Goal: Task Accomplishment & Management: Complete application form

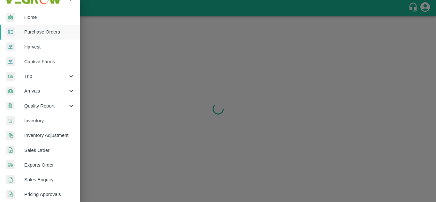
scroll to position [9, 0]
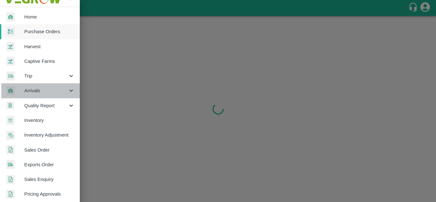
click at [64, 93] on span "Arrivals" at bounding box center [45, 90] width 43 height 7
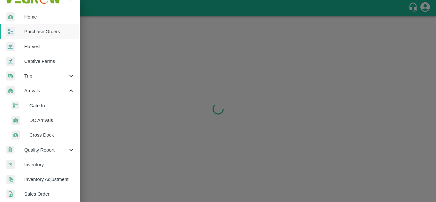
click at [51, 107] on span "Gate In" at bounding box center [51, 105] width 45 height 7
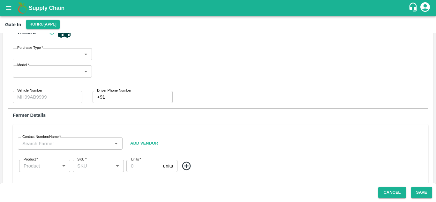
scroll to position [20, 0]
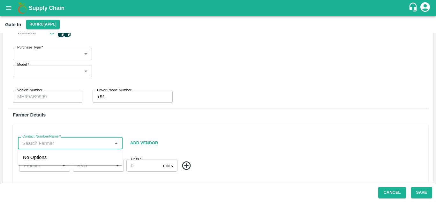
click at [65, 145] on input "Contact Number/Name   *" at bounding box center [65, 143] width 90 height 8
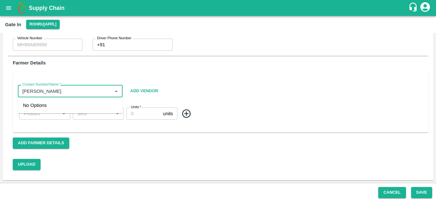
scroll to position [0, 0]
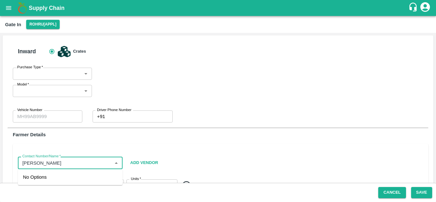
type input "[PERSON_NAME]"
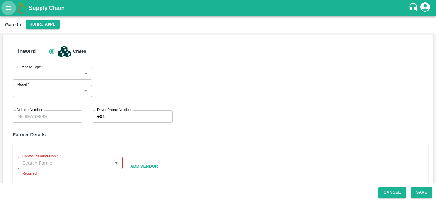
click at [7, 9] on icon "open drawer" at bounding box center [8, 7] width 7 height 7
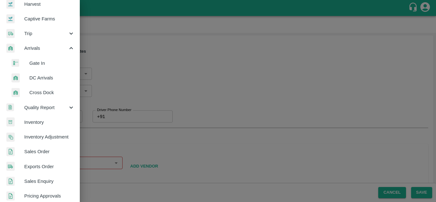
scroll to position [53, 0]
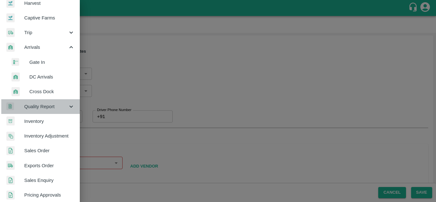
click at [66, 106] on span "Quality Report" at bounding box center [45, 106] width 43 height 7
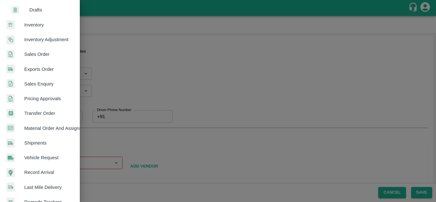
scroll to position [0, 0]
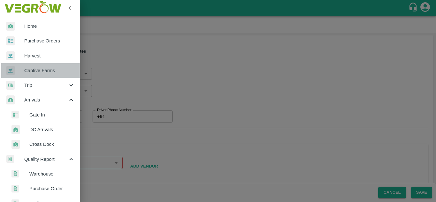
click at [49, 70] on span "Captive Farms" at bounding box center [49, 70] width 50 height 7
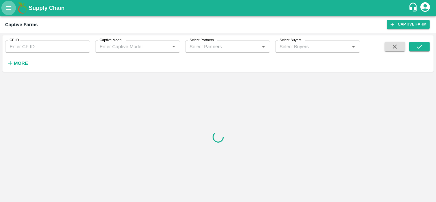
click at [7, 6] on icon "open drawer" at bounding box center [8, 7] width 7 height 7
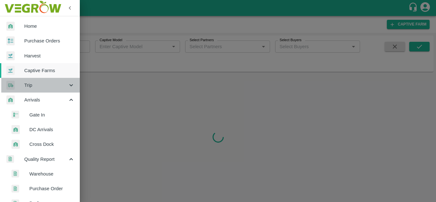
click at [45, 86] on span "Trip" at bounding box center [45, 85] width 43 height 7
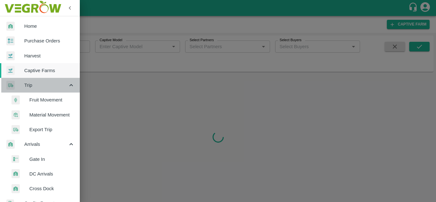
click at [45, 86] on span "Trip" at bounding box center [45, 85] width 43 height 7
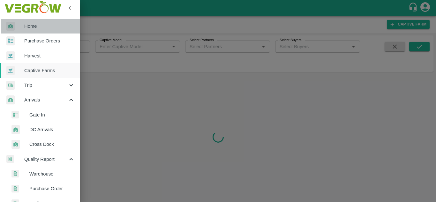
click at [42, 26] on span "Home" at bounding box center [49, 26] width 50 height 7
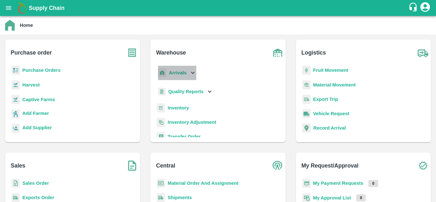
click at [189, 72] on icon at bounding box center [192, 72] width 7 height 7
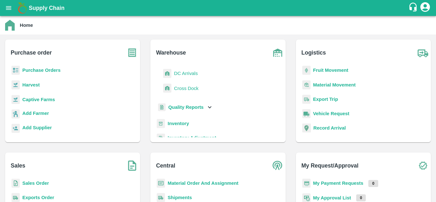
scroll to position [33, 0]
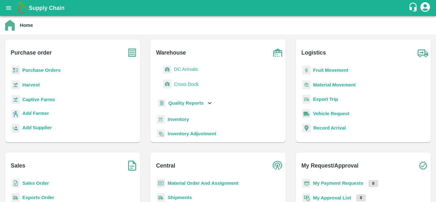
click at [169, 120] on b "Inventory" at bounding box center [178, 119] width 21 height 5
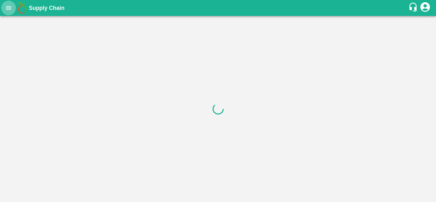
click at [8, 5] on icon "open drawer" at bounding box center [8, 7] width 7 height 7
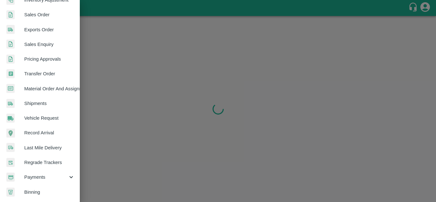
scroll to position [250, 0]
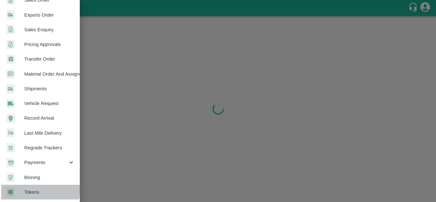
click at [31, 189] on span "Tokens" at bounding box center [49, 192] width 50 height 7
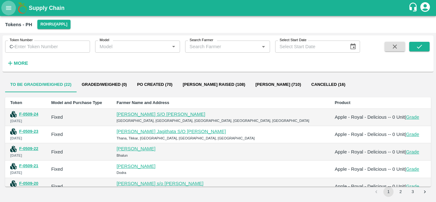
click at [13, 8] on button "open drawer" at bounding box center [8, 8] width 15 height 15
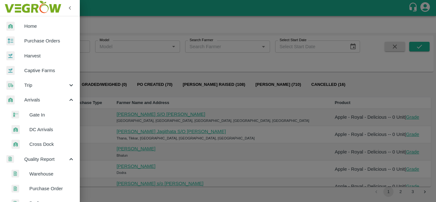
click at [37, 115] on span "Gate In" at bounding box center [51, 114] width 45 height 7
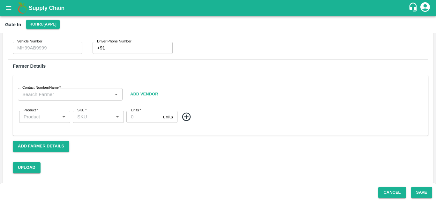
scroll to position [68, 0]
click at [64, 151] on button "Add Farmer Details" at bounding box center [41, 146] width 56 height 11
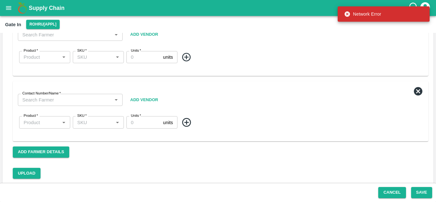
scroll to position [134, 0]
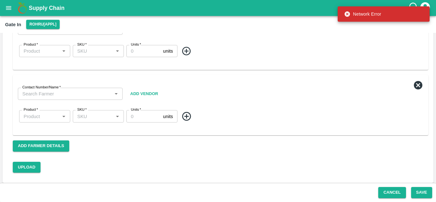
click at [418, 82] on icon at bounding box center [418, 85] width 9 height 9
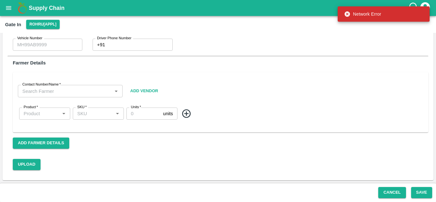
scroll to position [0, 0]
